Goal: Navigation & Orientation: Find specific page/section

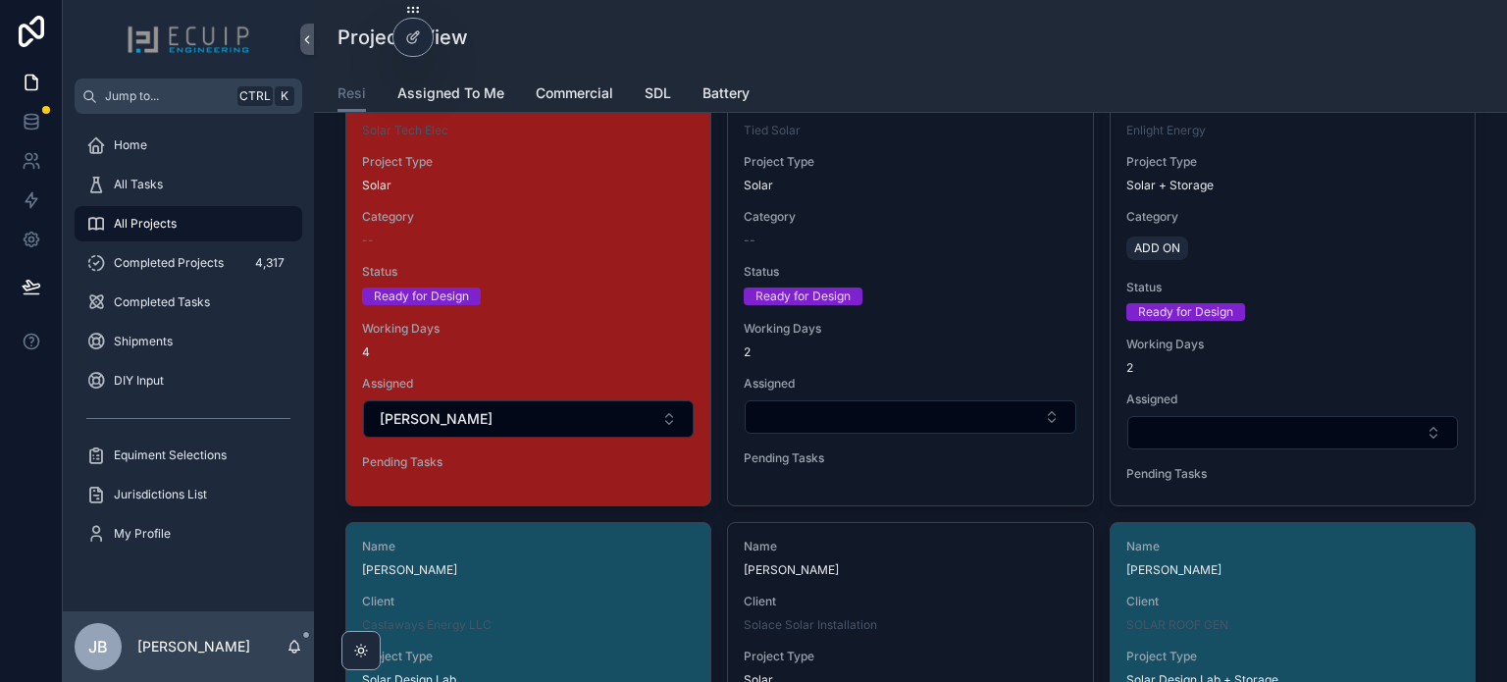
scroll to position [1766, 0]
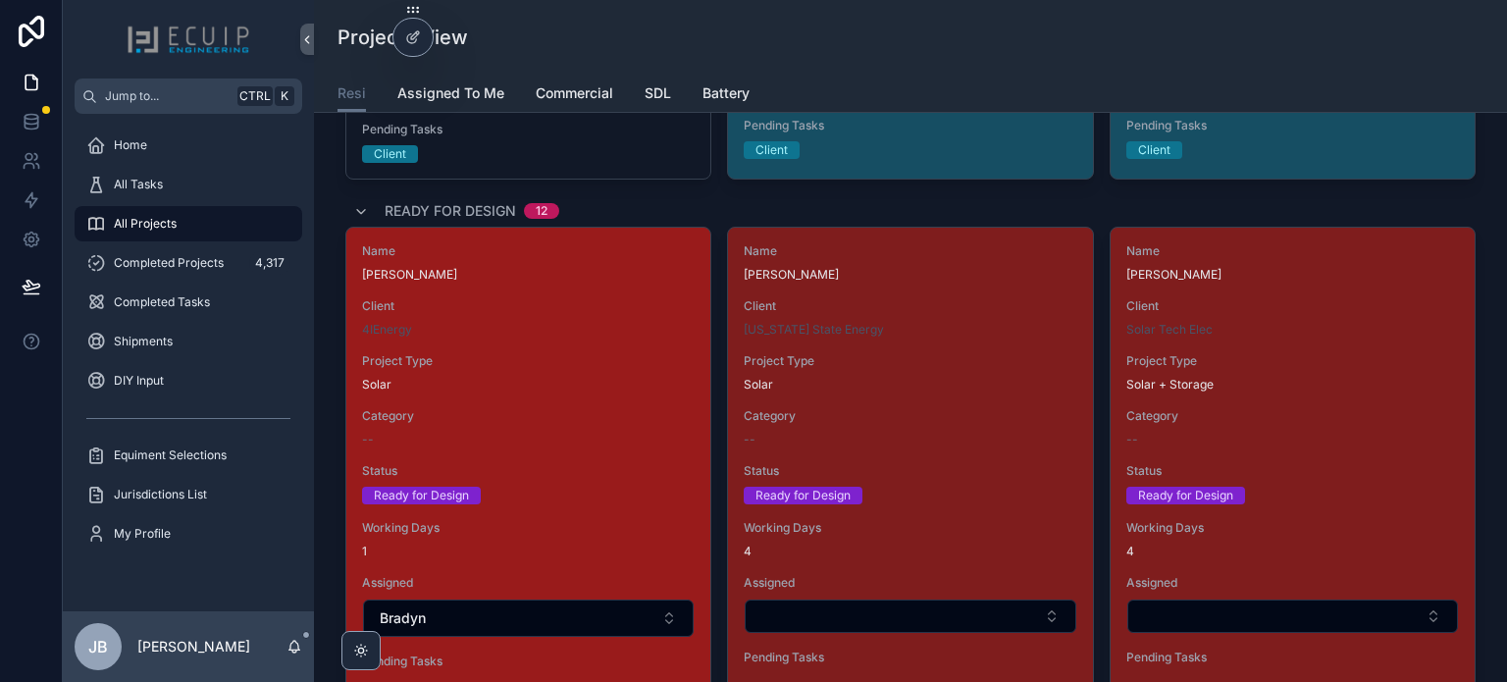
scroll to position [1570, 0]
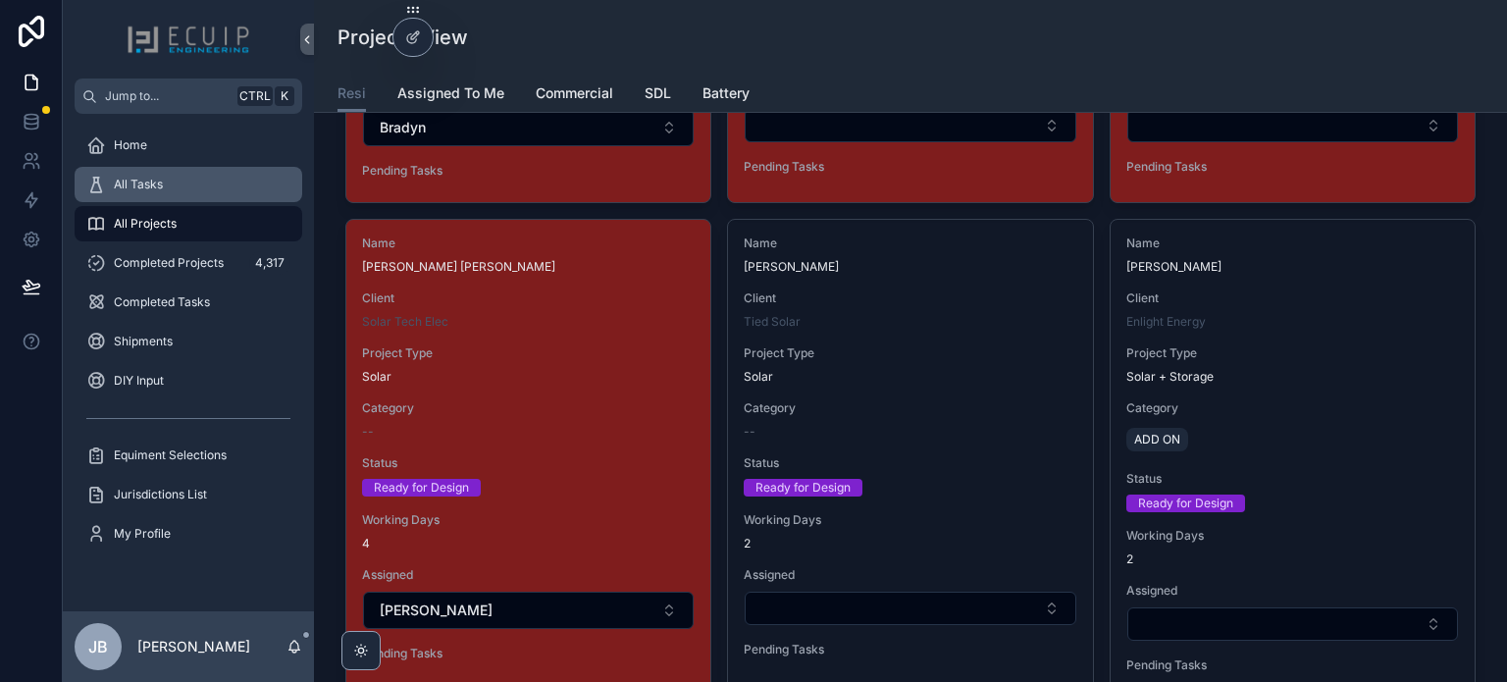
click at [200, 186] on div "All Tasks" at bounding box center [188, 184] width 204 height 31
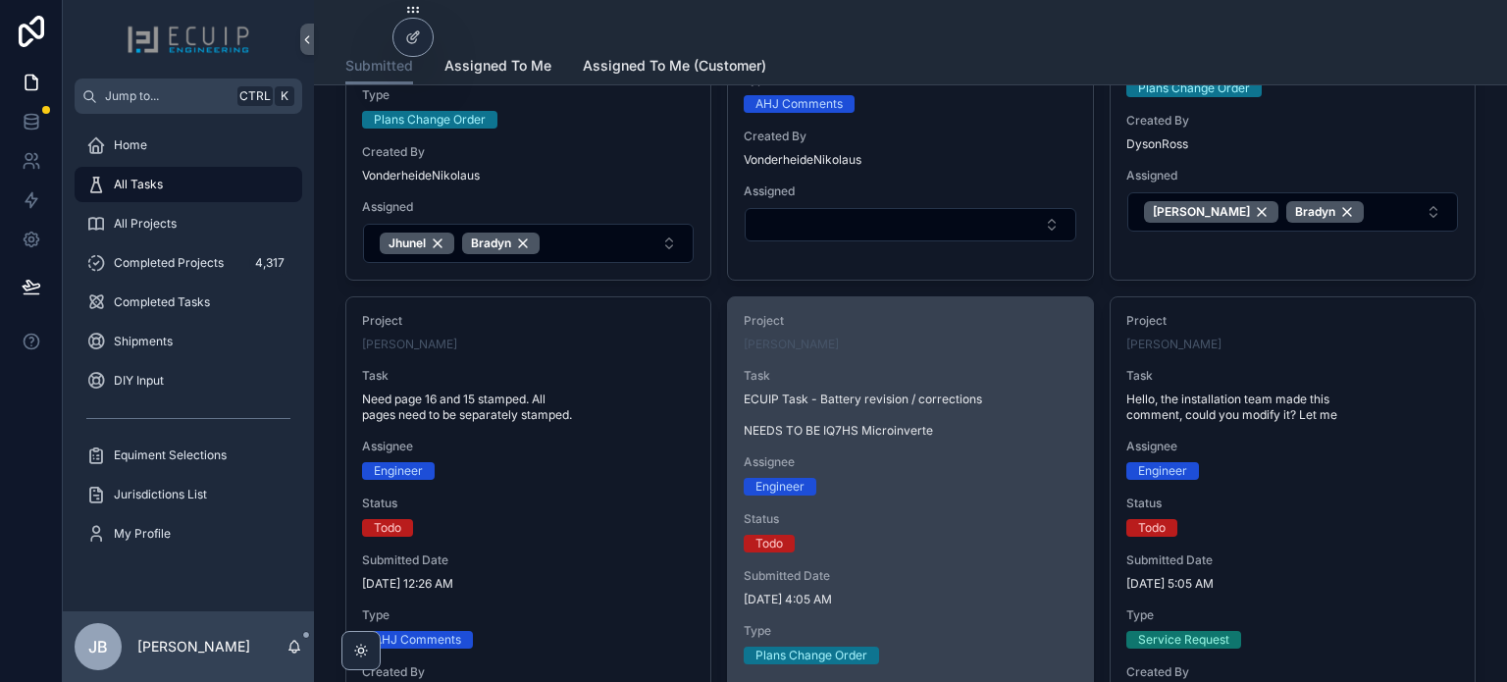
scroll to position [1472, 0]
